Goal: Information Seeking & Learning: Learn about a topic

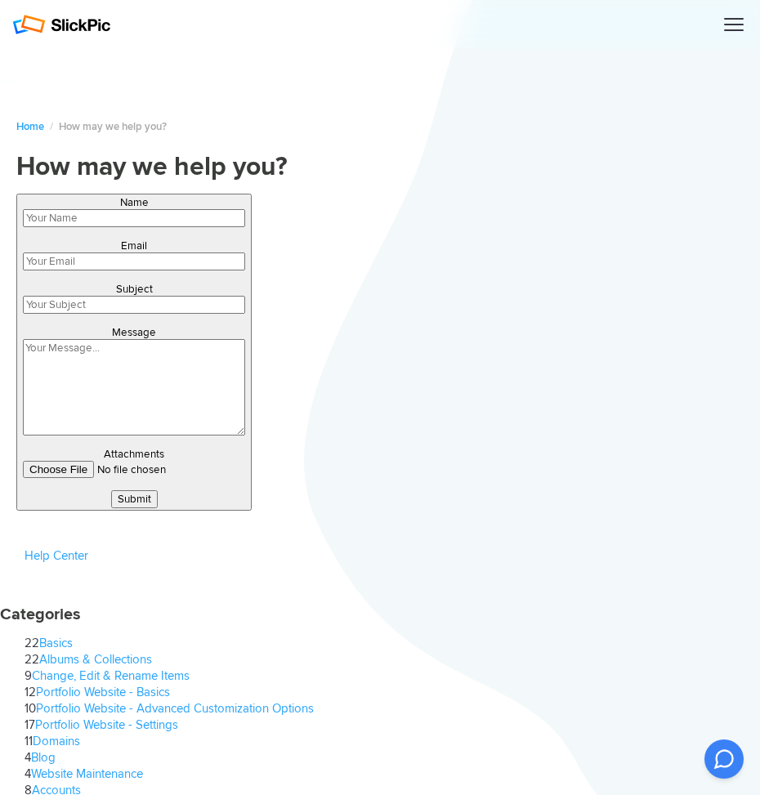
type input "qSenUqPqAWRoU"
type input "[EMAIL_ADDRESS][DOMAIN_NAME]"
